Goal: Task Accomplishment & Management: Manage account settings

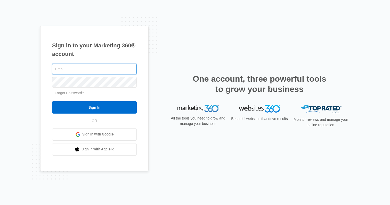
type input "[EMAIL_ADDRESS][DOMAIN_NAME]"
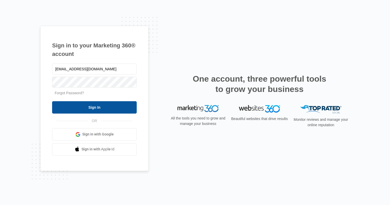
click at [110, 110] on input "Sign In" at bounding box center [94, 107] width 85 height 12
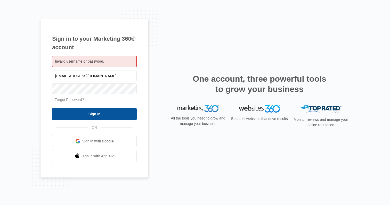
click at [116, 114] on input "Sign In" at bounding box center [94, 114] width 85 height 12
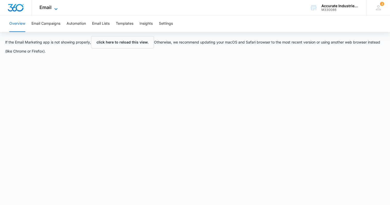
click at [57, 9] on icon at bounding box center [55, 9] width 3 height 2
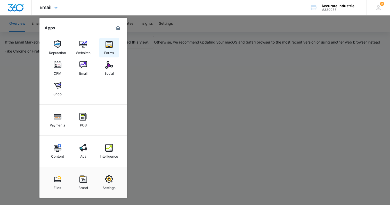
click at [109, 45] on img at bounding box center [109, 45] width 8 height 8
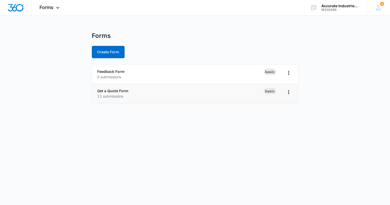
click at [126, 93] on div "Get a Quote Form 11 submissions" at bounding box center [180, 93] width 166 height 11
click at [111, 93] on div "Get a Quote Form 11 submissions" at bounding box center [180, 93] width 166 height 11
click at [289, 92] on icon "Overflow Menu" at bounding box center [289, 92] width 6 height 6
click at [239, 121] on body "Forms Apps Reputation Websites Forms CRM Email Social Shop Payments POS Content…" at bounding box center [195, 102] width 390 height 205
click at [160, 90] on div "Get a Quote Form 11 submissions" at bounding box center [180, 93] width 166 height 11
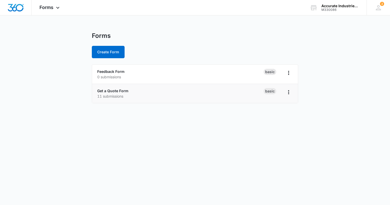
click at [159, 95] on p "11 submissions" at bounding box center [180, 96] width 166 height 5
click at [110, 94] on p "11 submissions" at bounding box center [180, 96] width 166 height 5
click at [127, 93] on link "Get a Quote Form" at bounding box center [112, 91] width 31 height 4
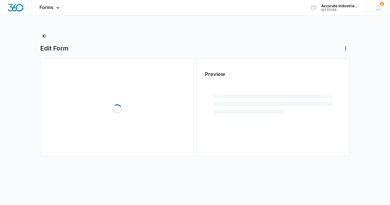
click at [120, 91] on div "Loading" at bounding box center [117, 108] width 136 height 77
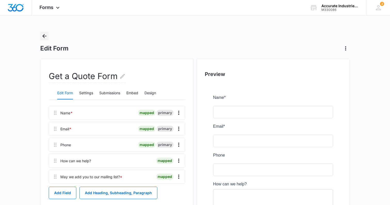
click at [45, 36] on icon "Back" at bounding box center [44, 36] width 4 height 4
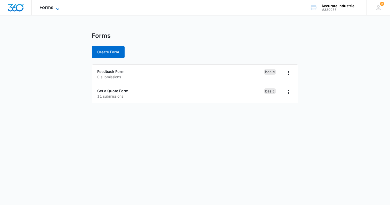
click at [58, 8] on icon at bounding box center [58, 9] width 6 height 6
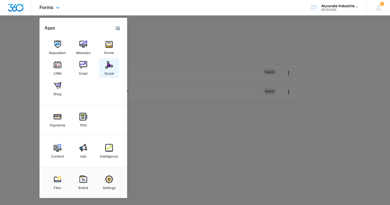
click at [109, 64] on img at bounding box center [109, 65] width 8 height 8
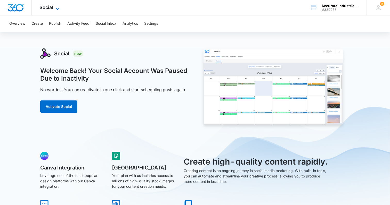
click at [58, 9] on icon at bounding box center [57, 9] width 6 height 6
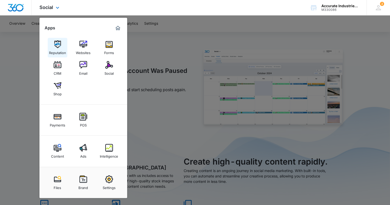
click at [56, 44] on img at bounding box center [58, 45] width 8 height 8
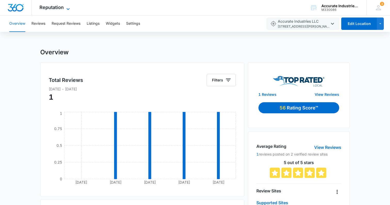
click at [68, 8] on icon at bounding box center [68, 9] width 6 height 6
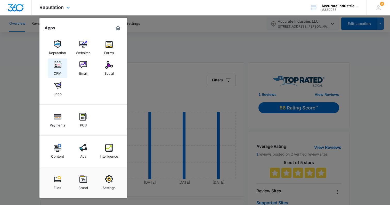
click at [58, 66] on img at bounding box center [58, 65] width 8 height 8
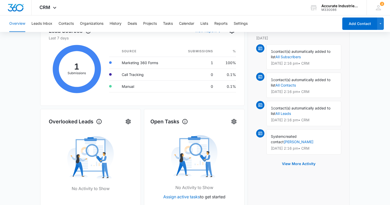
scroll to position [88, 0]
click at [313, 140] on link "Joe Travis" at bounding box center [299, 142] width 30 height 4
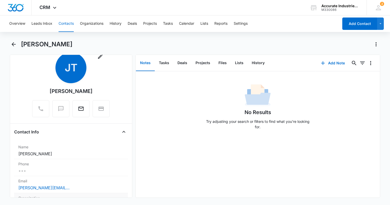
scroll to position [14, 0]
click at [80, 107] on icon "Email" at bounding box center [80, 109] width 5 height 4
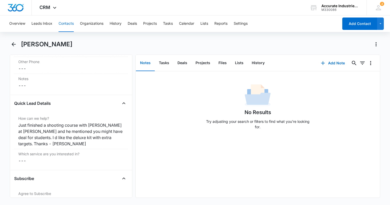
scroll to position [558, 0]
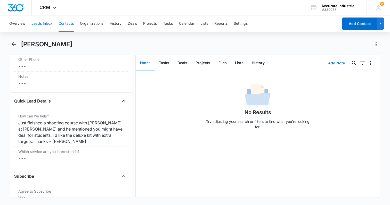
click at [47, 24] on button "Leads Inbox" at bounding box center [41, 23] width 21 height 17
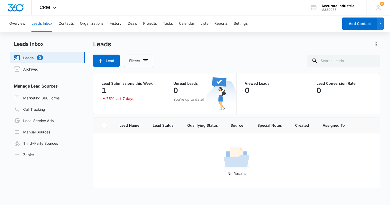
click at [121, 97] on p "75% last 7 days" at bounding box center [120, 99] width 28 height 4
click at [102, 92] on p "1" at bounding box center [104, 90] width 5 height 8
click at [104, 99] on icon at bounding box center [103, 98] width 3 height 1
click at [136, 96] on div "75% last 7 days" at bounding box center [129, 99] width 56 height 6
click at [54, 10] on icon at bounding box center [54, 9] width 3 height 2
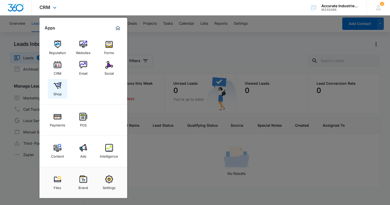
click at [58, 84] on img at bounding box center [58, 86] width 8 height 8
